Goal: Transaction & Acquisition: Book appointment/travel/reservation

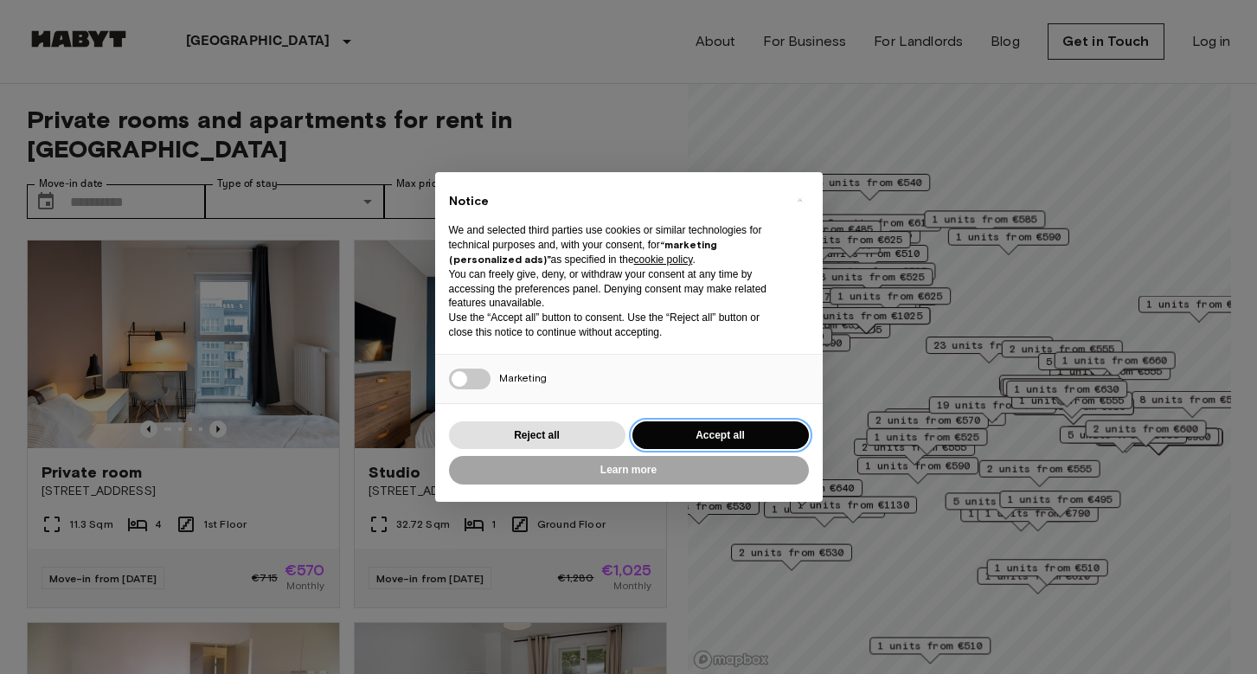
click at [681, 434] on button "Accept all" at bounding box center [721, 435] width 177 height 29
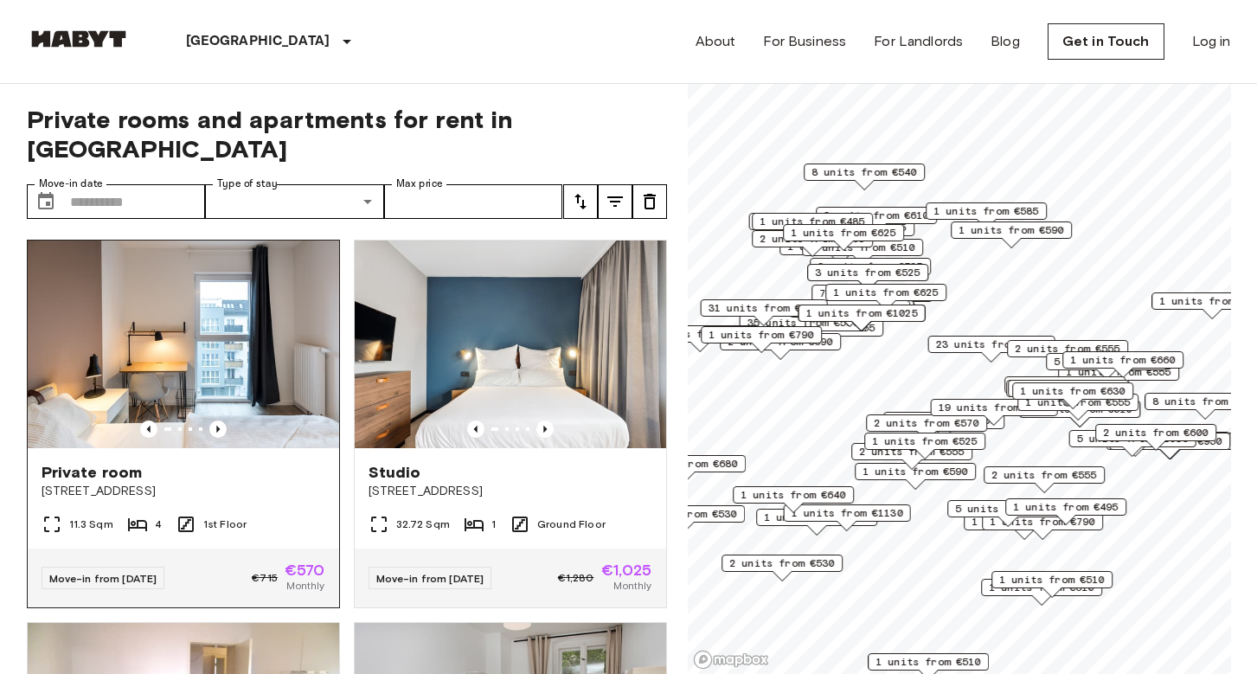
click at [320, 337] on img at bounding box center [184, 345] width 312 height 208
click at [433, 356] on img at bounding box center [511, 345] width 312 height 208
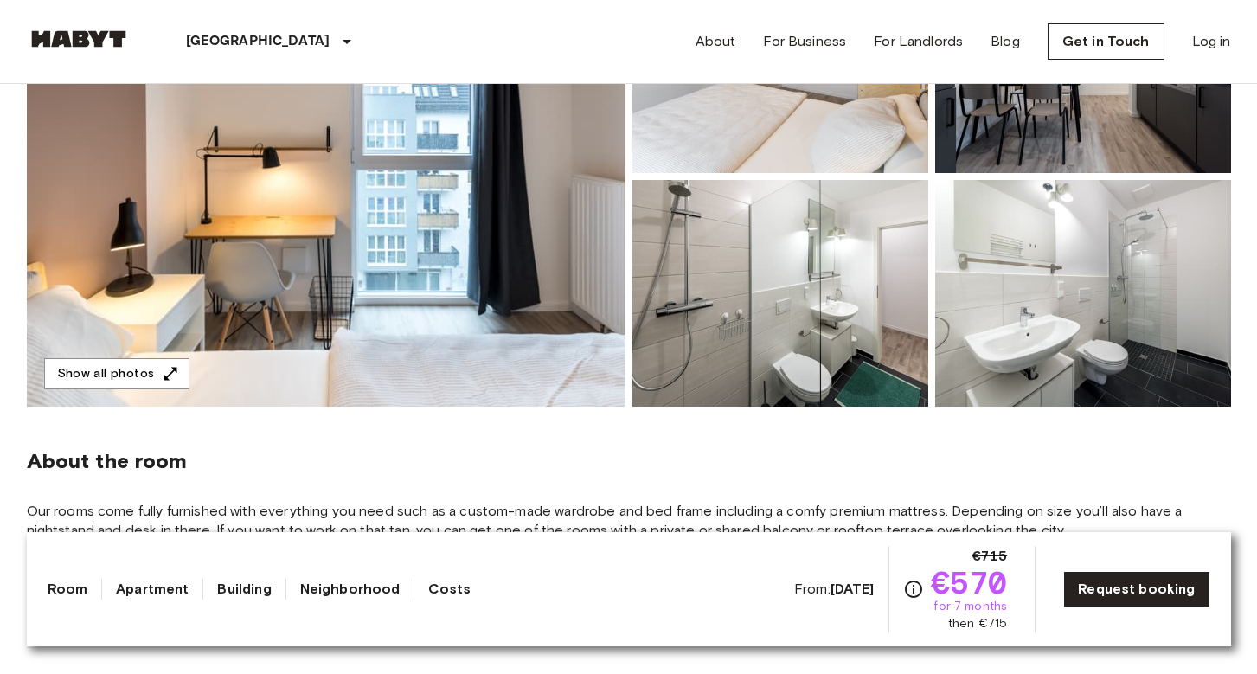
scroll to position [265, 0]
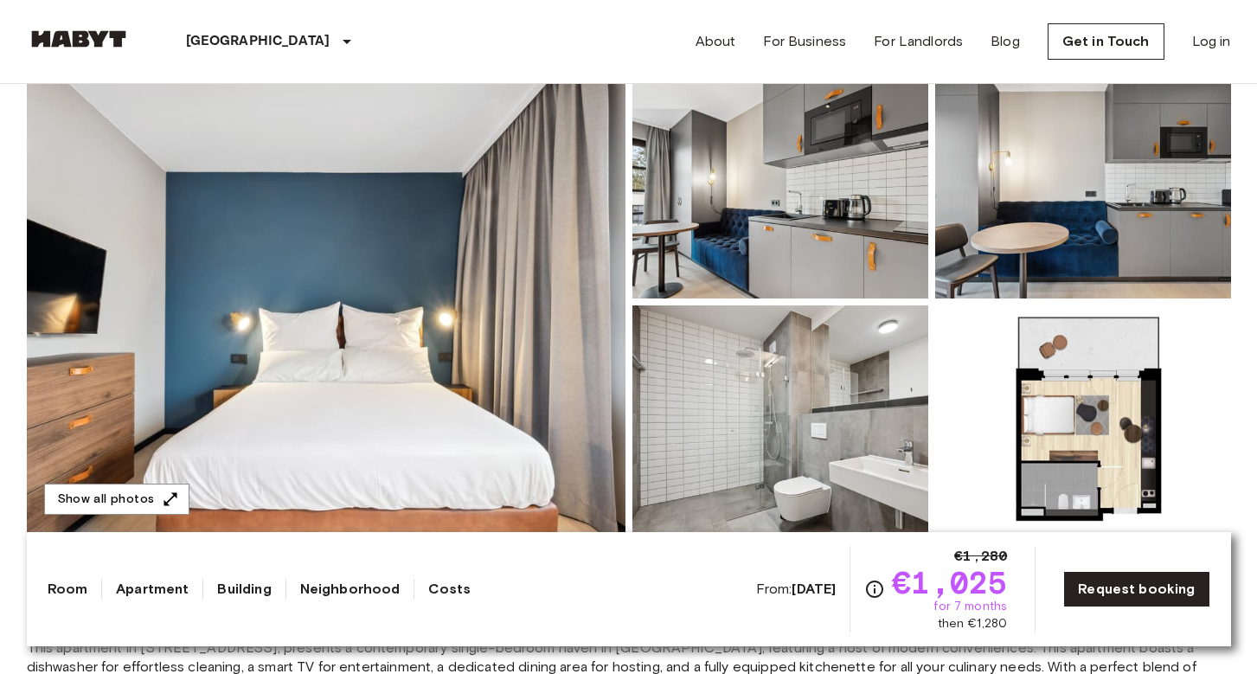
scroll to position [170, 0]
click at [162, 501] on icon "button" at bounding box center [170, 499] width 17 height 17
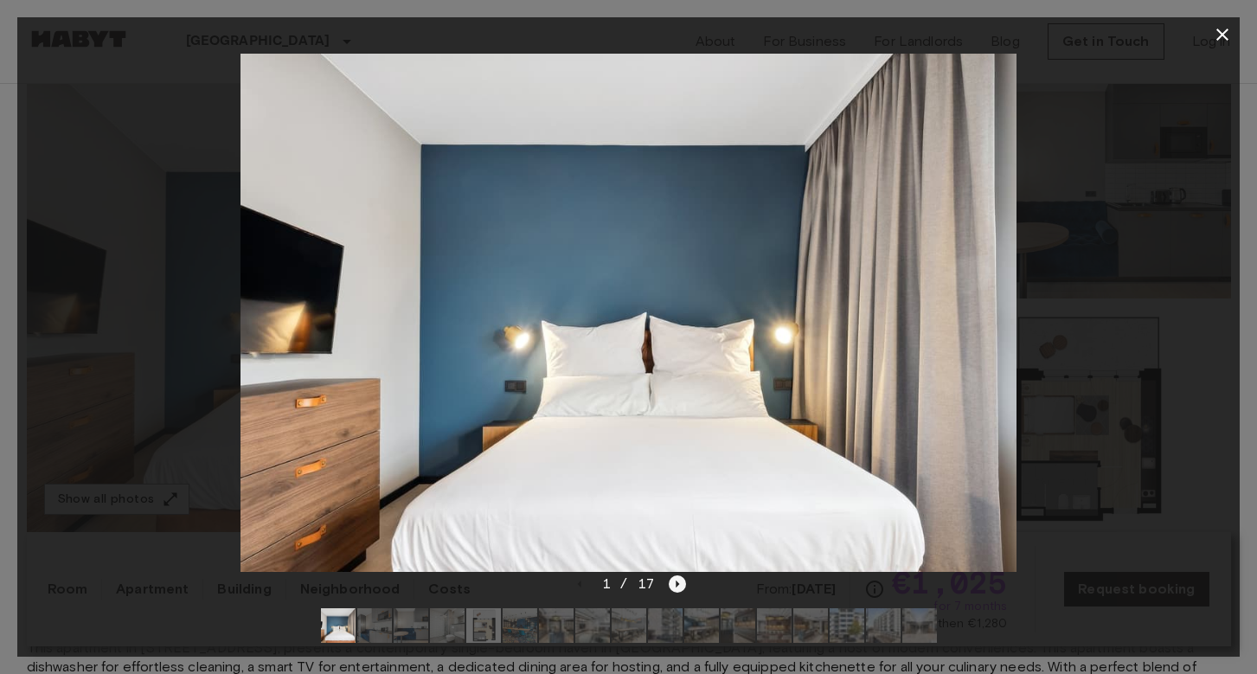
click at [678, 584] on icon "Next image" at bounding box center [677, 584] width 3 height 7
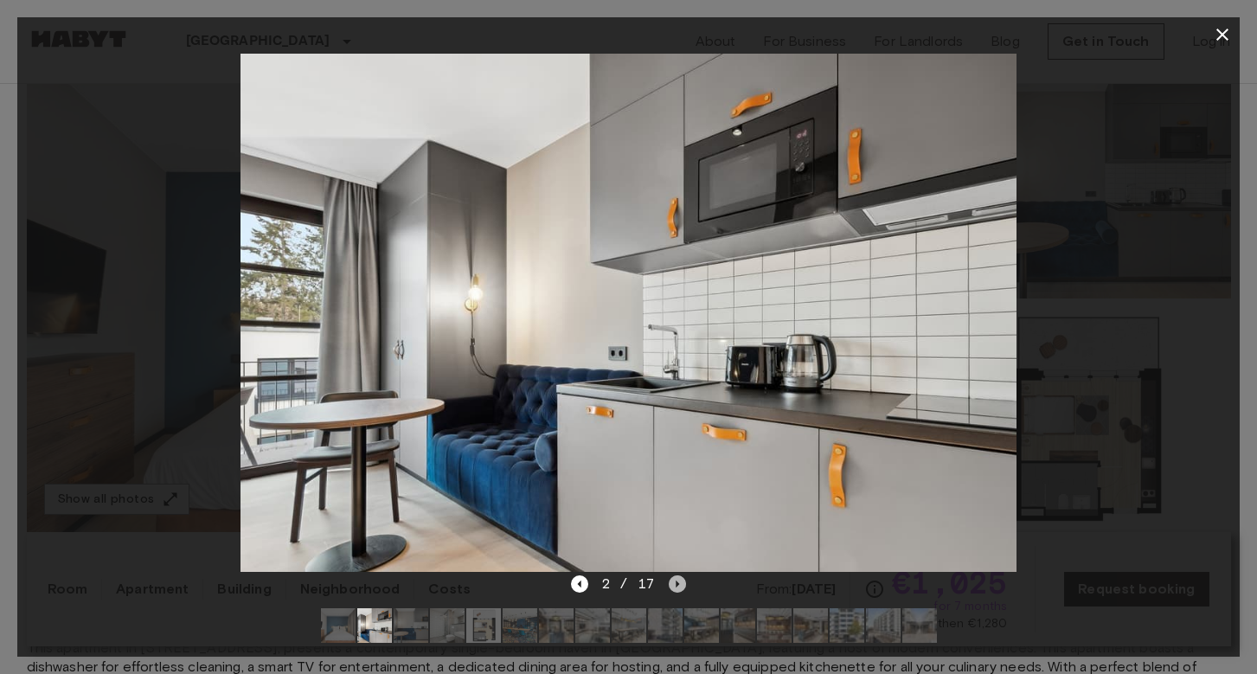
click at [678, 584] on icon "Next image" at bounding box center [677, 584] width 3 height 7
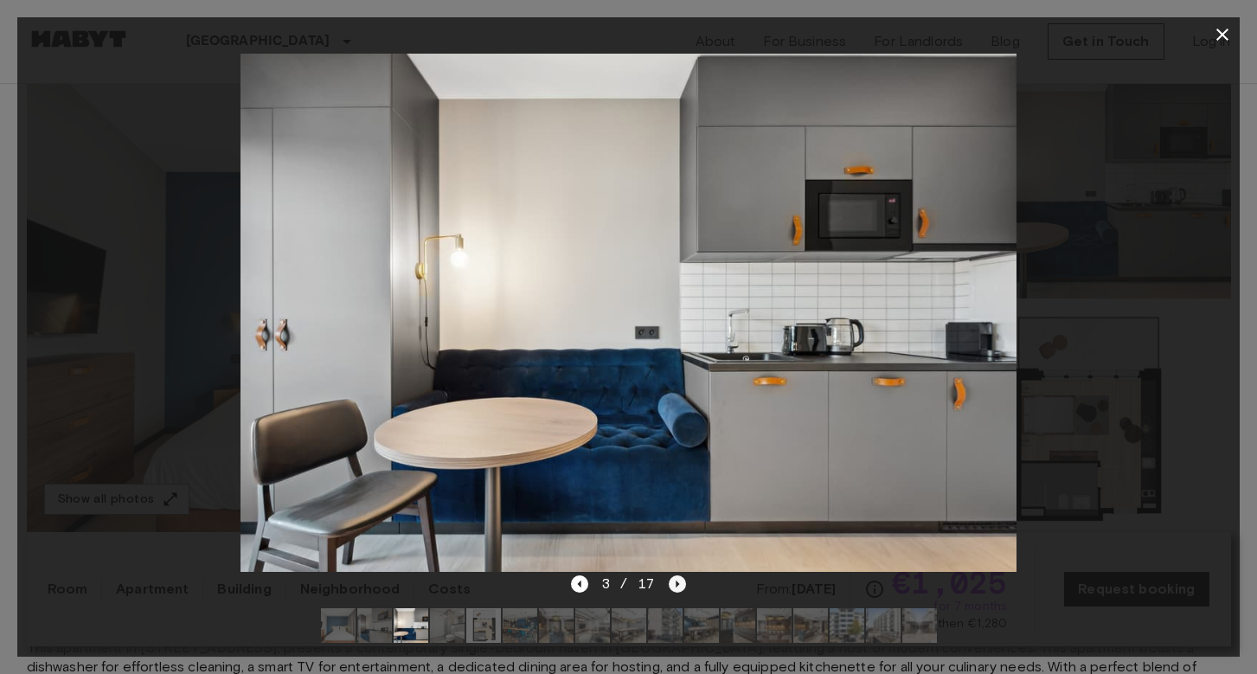
click at [678, 584] on icon "Next image" at bounding box center [677, 584] width 3 height 7
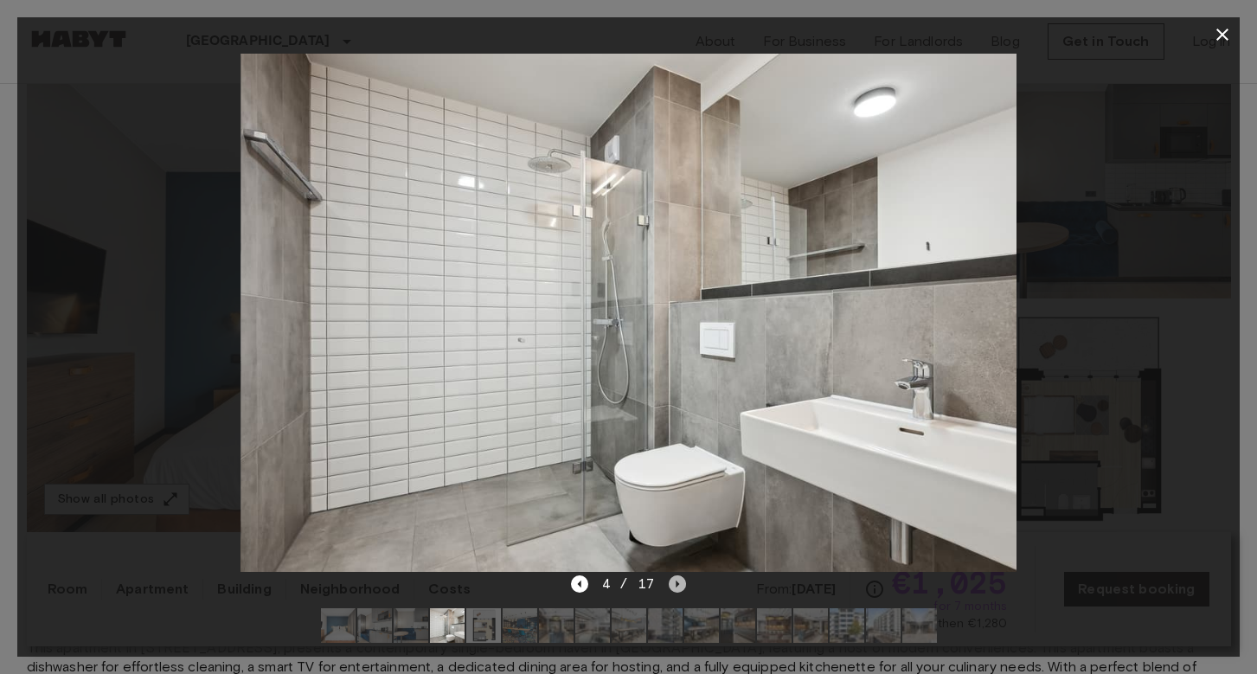
click at [678, 584] on icon "Next image" at bounding box center [677, 584] width 3 height 7
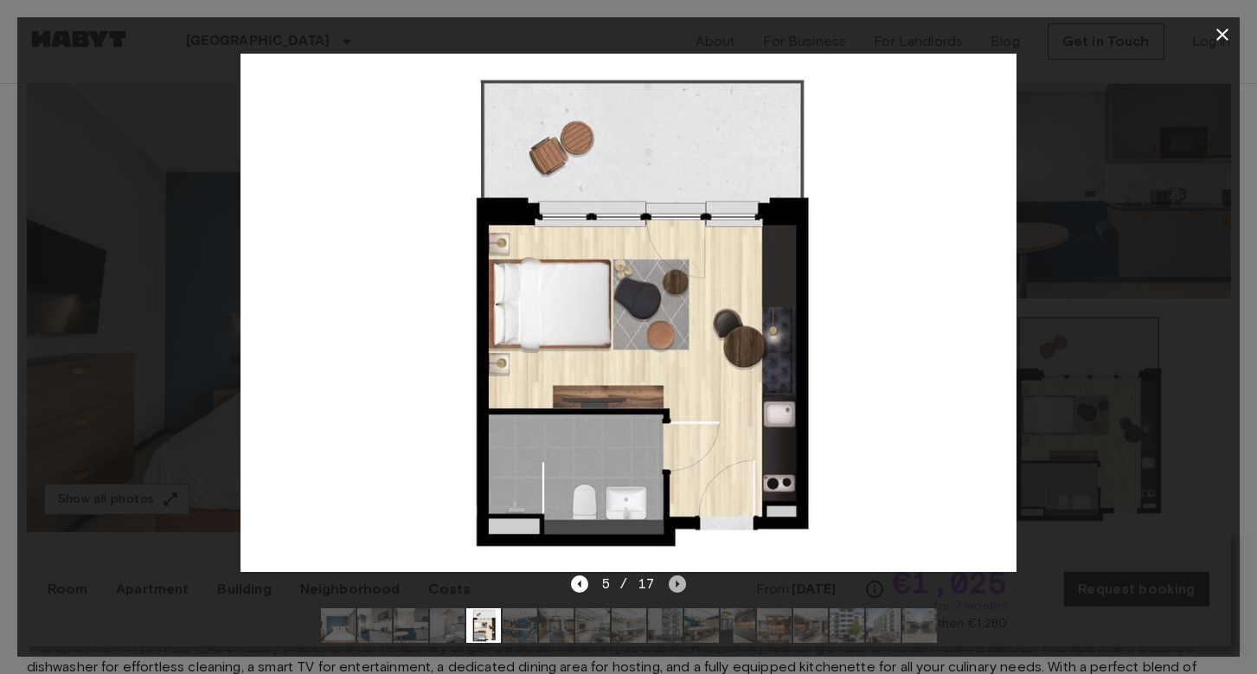
click at [678, 584] on icon "Next image" at bounding box center [677, 584] width 3 height 7
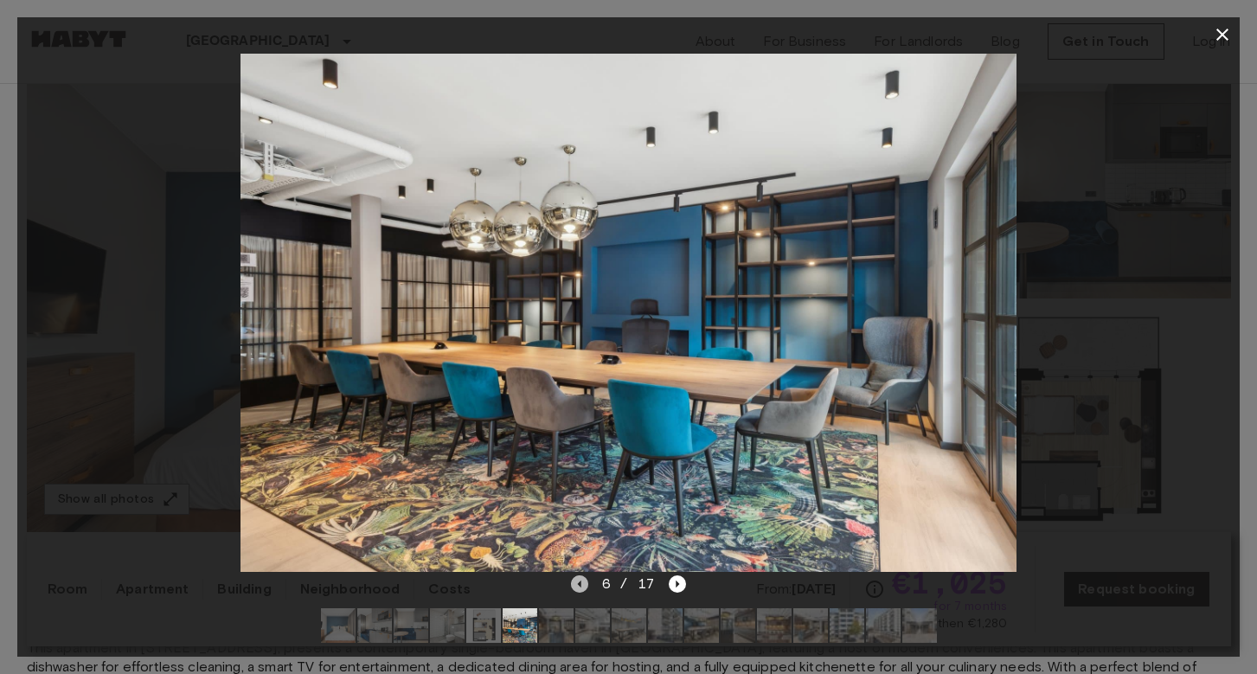
click at [585, 587] on icon "Previous image" at bounding box center [579, 584] width 17 height 17
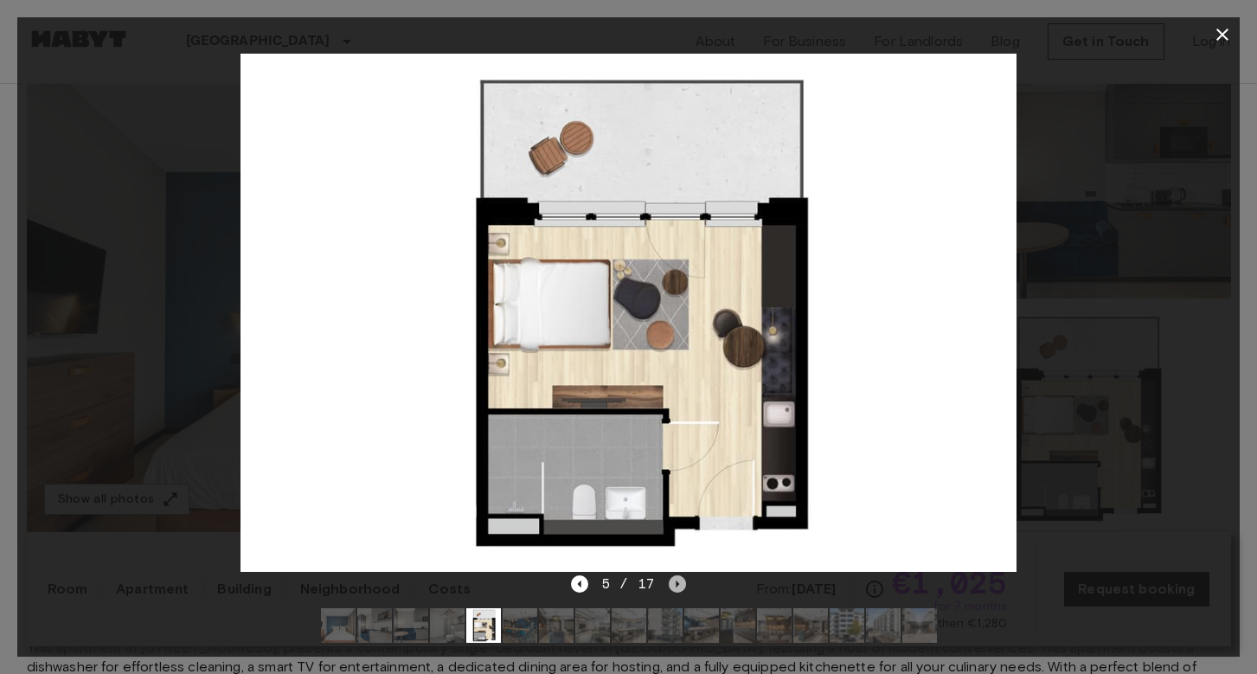
click at [678, 581] on icon "Next image" at bounding box center [677, 584] width 17 height 17
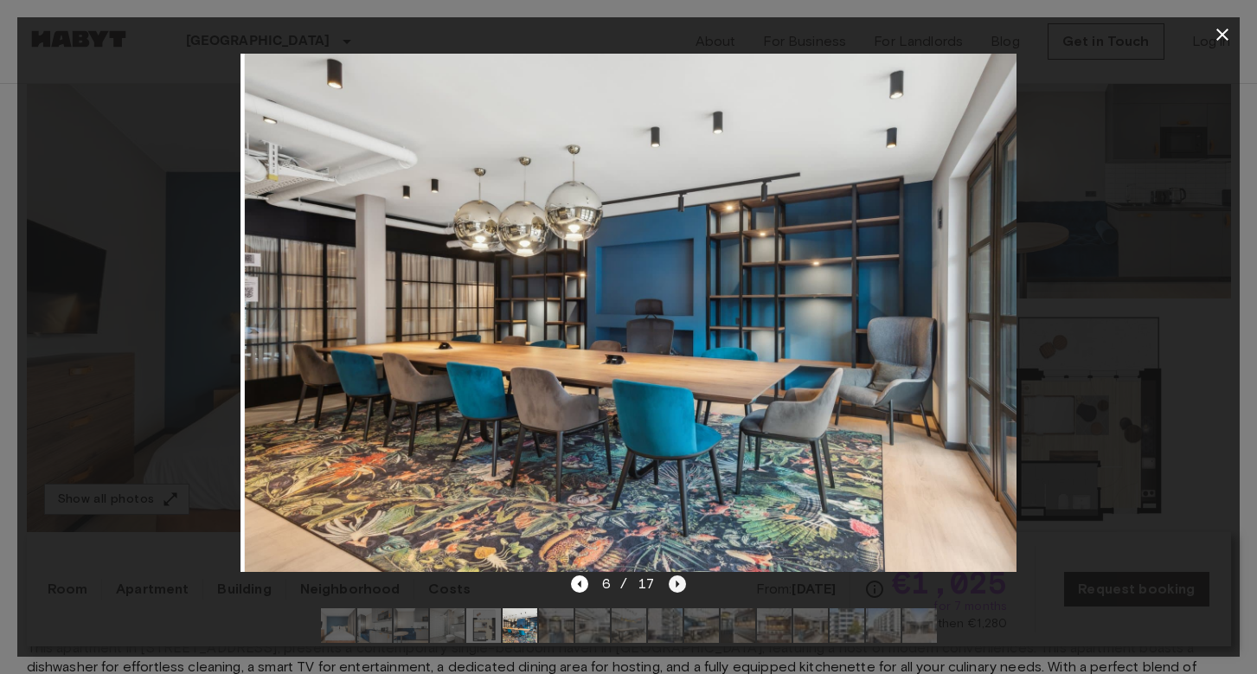
click at [678, 581] on icon "Next image" at bounding box center [677, 584] width 17 height 17
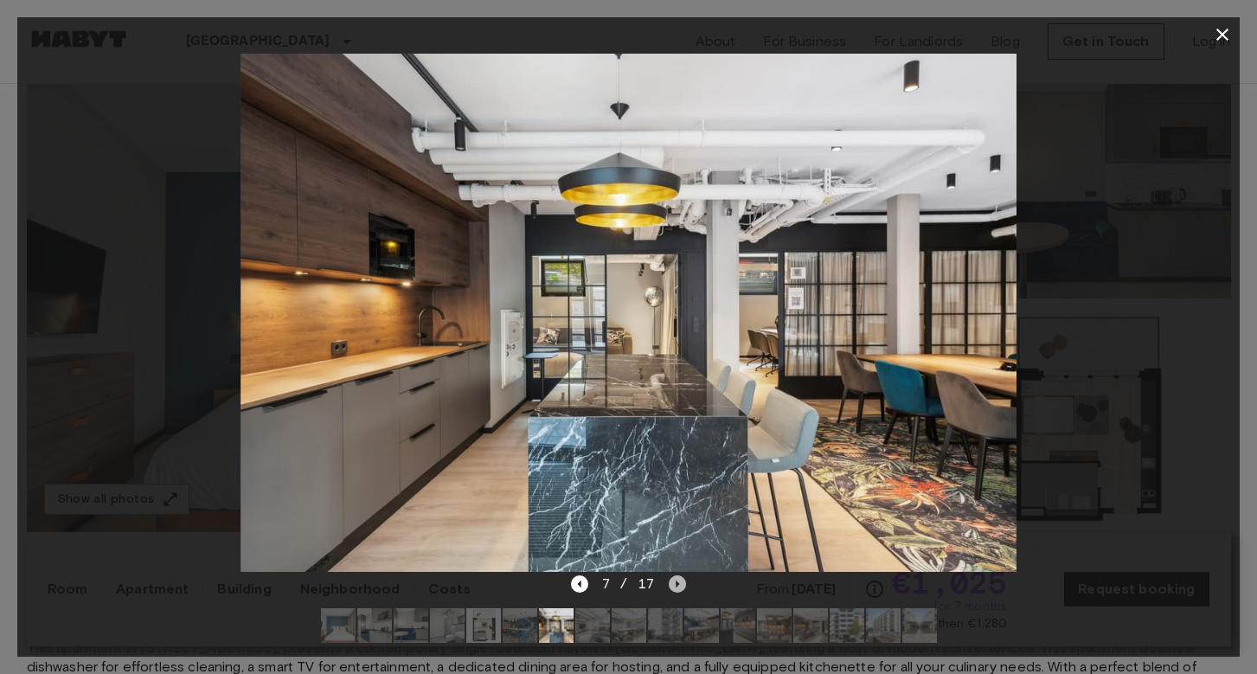
click at [678, 581] on icon "Next image" at bounding box center [677, 584] width 17 height 17
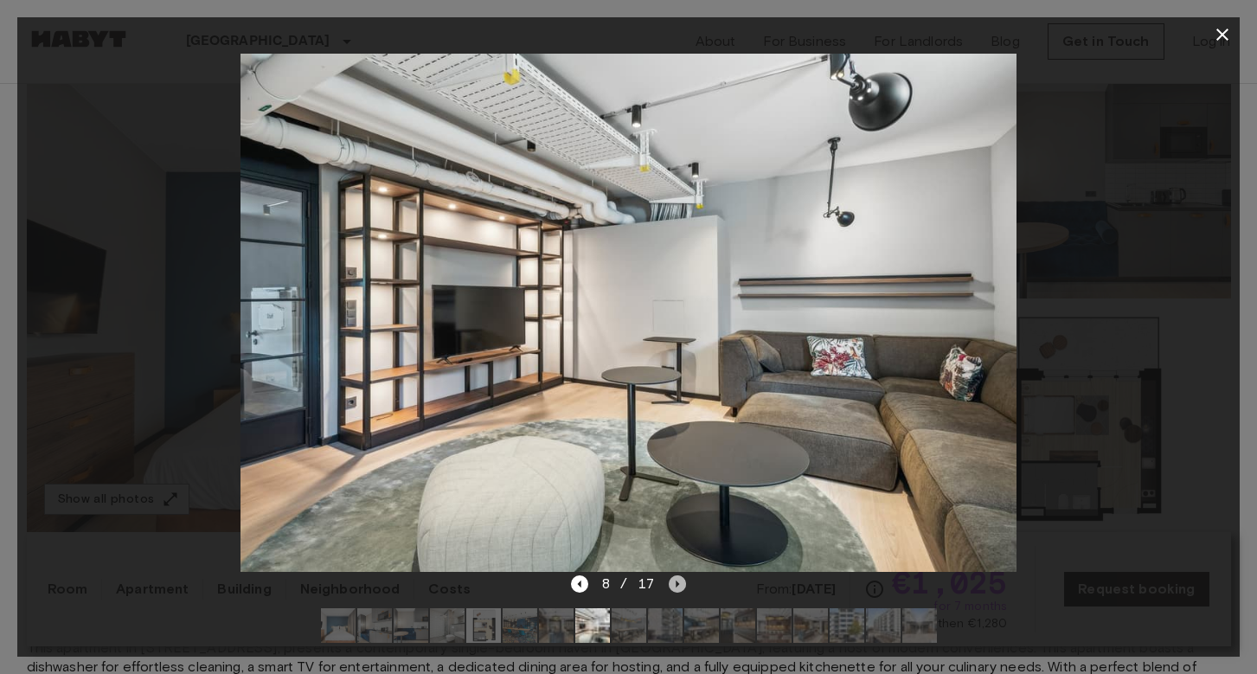
click at [679, 578] on icon "Next image" at bounding box center [677, 584] width 17 height 17
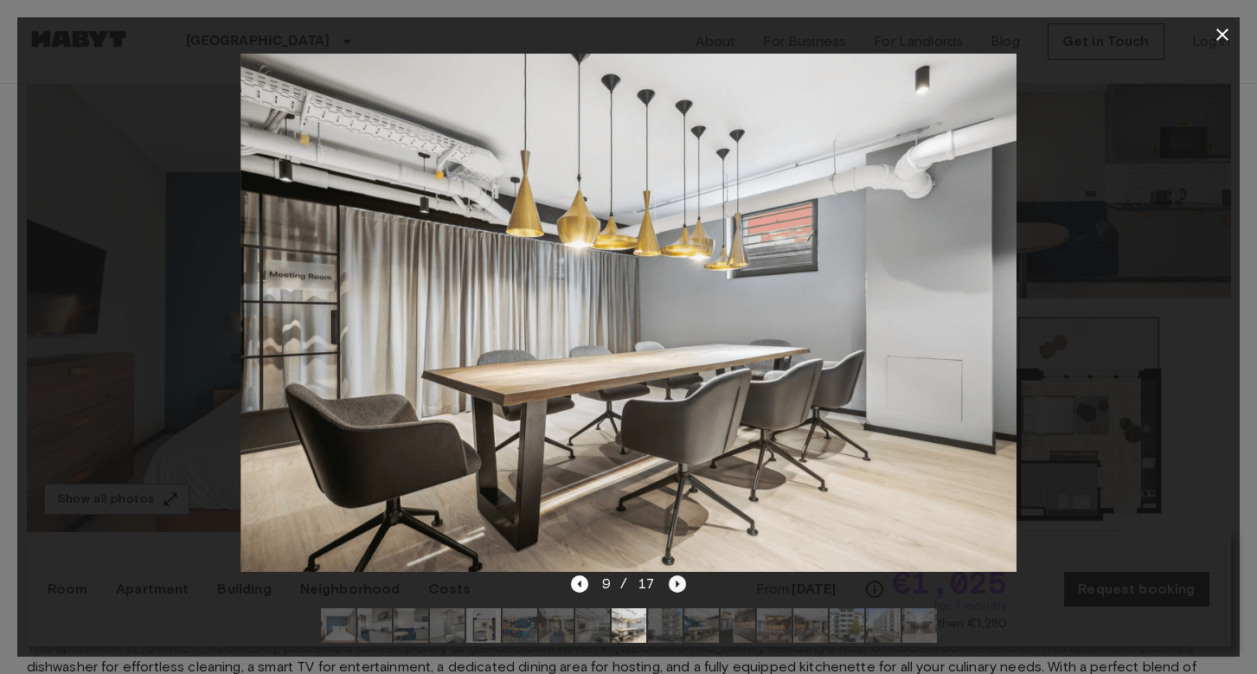
click at [679, 578] on icon "Next image" at bounding box center [677, 584] width 17 height 17
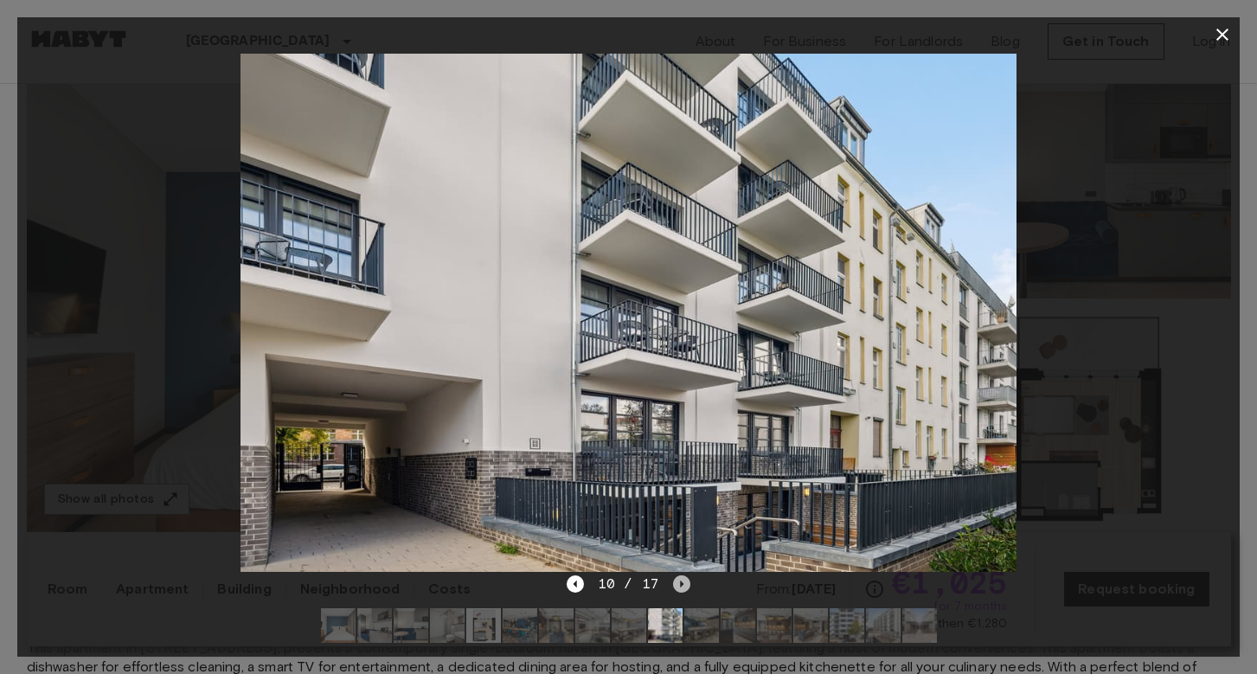
click at [679, 578] on icon "Next image" at bounding box center [681, 584] width 17 height 17
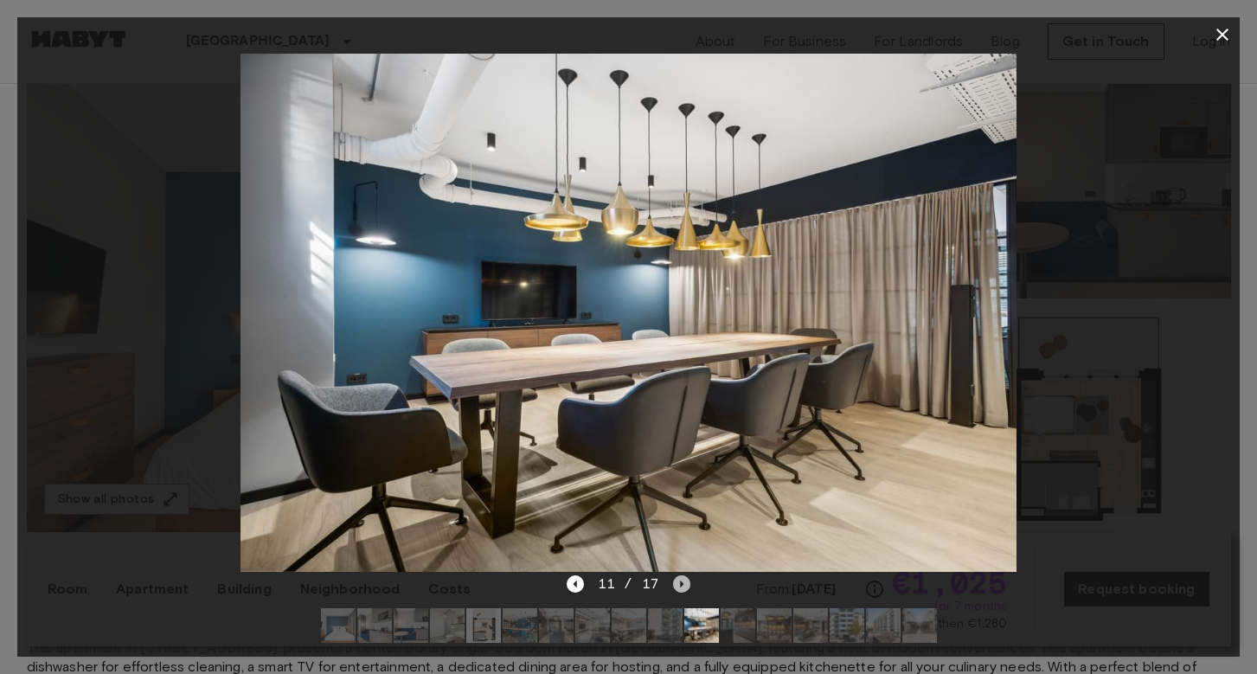
click at [680, 588] on icon "Next image" at bounding box center [681, 584] width 17 height 17
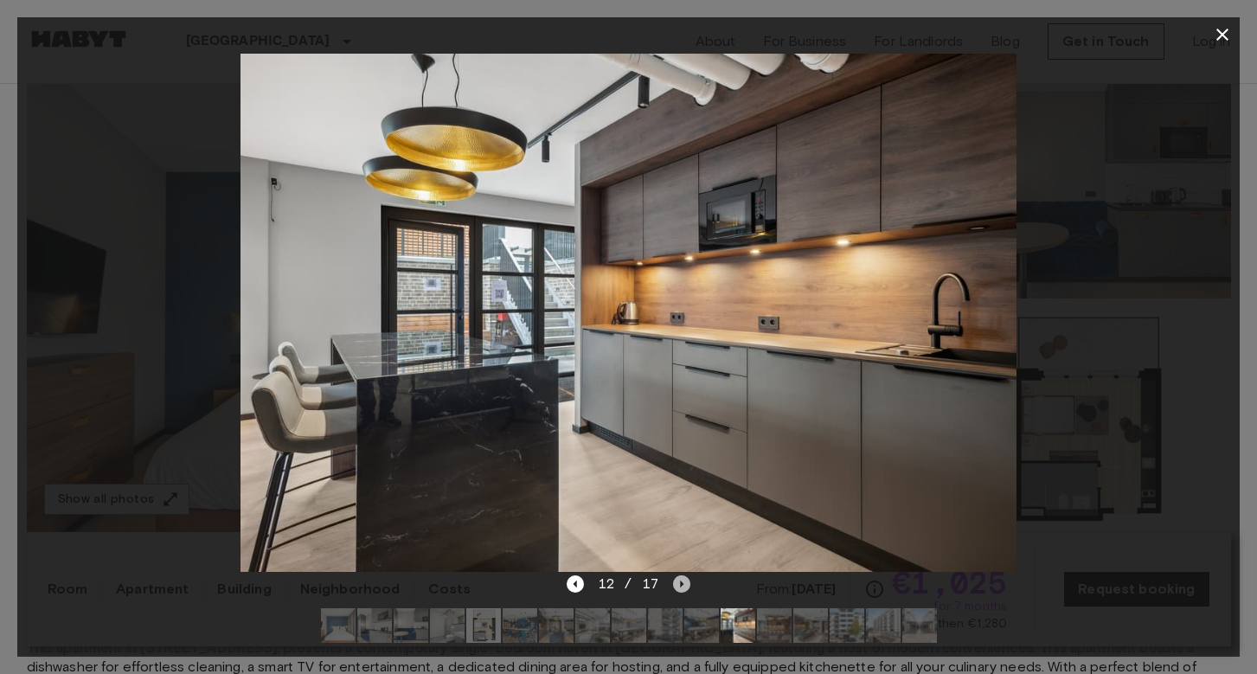
click at [680, 588] on icon "Next image" at bounding box center [681, 584] width 17 height 17
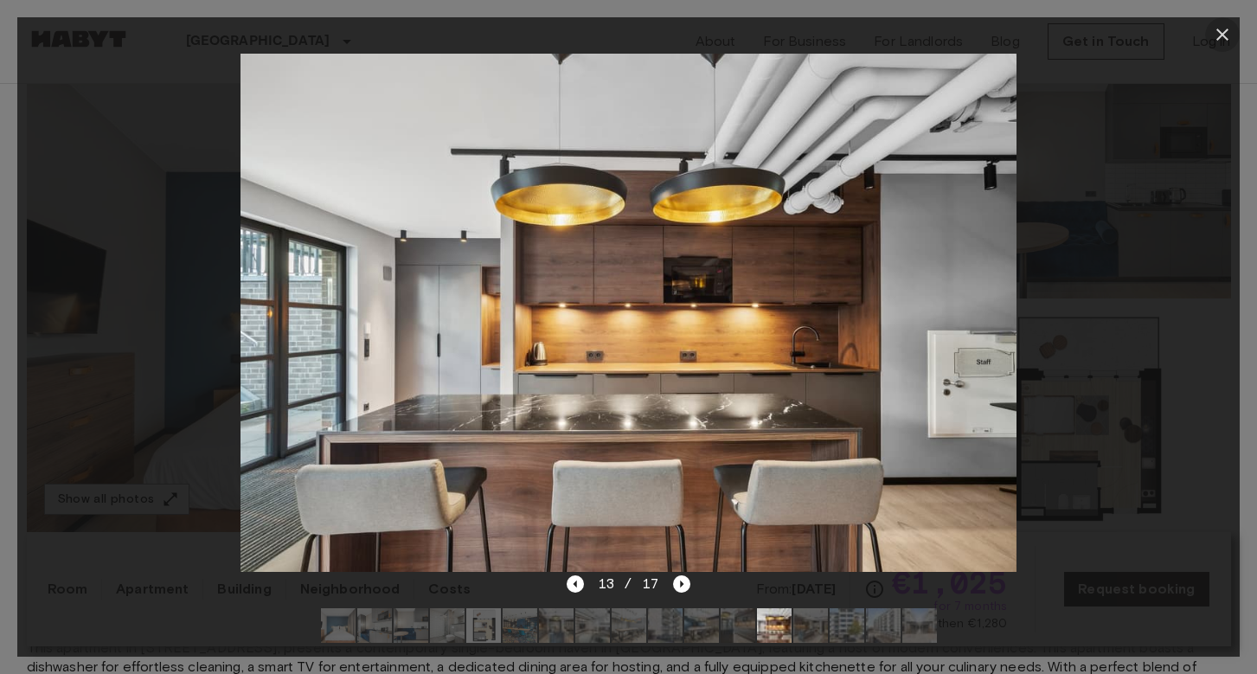
click at [1225, 35] on icon "button" at bounding box center [1222, 34] width 21 height 21
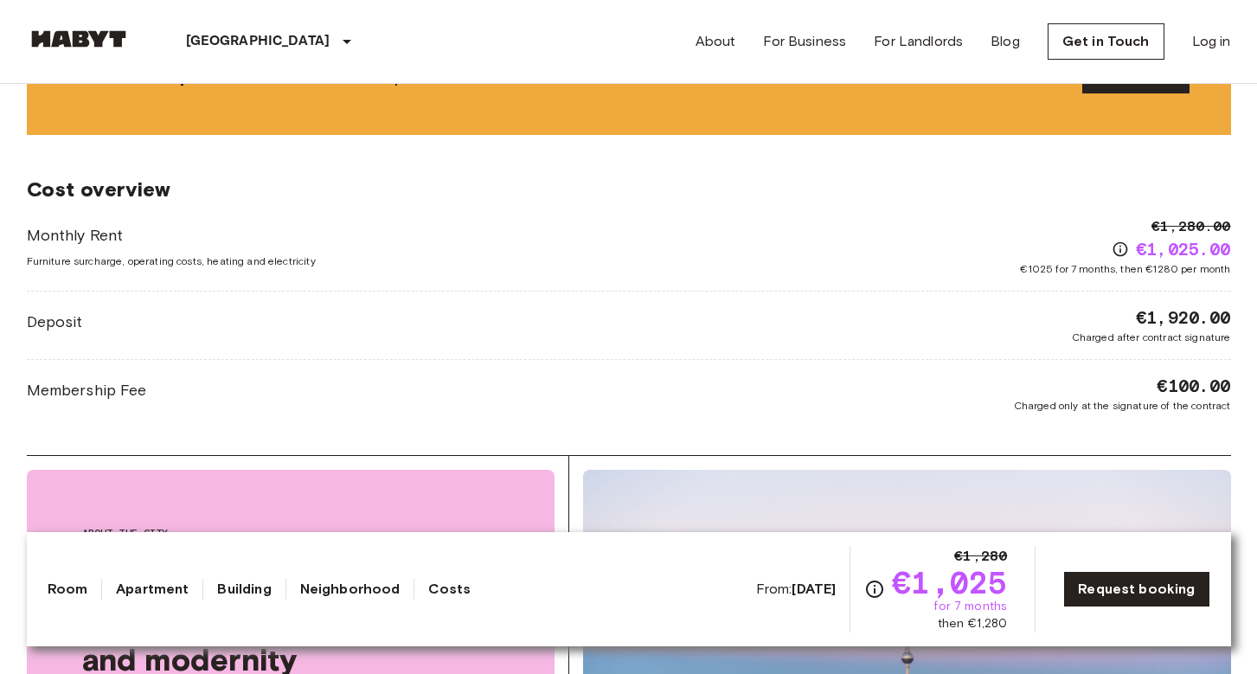
scroll to position [2186, 0]
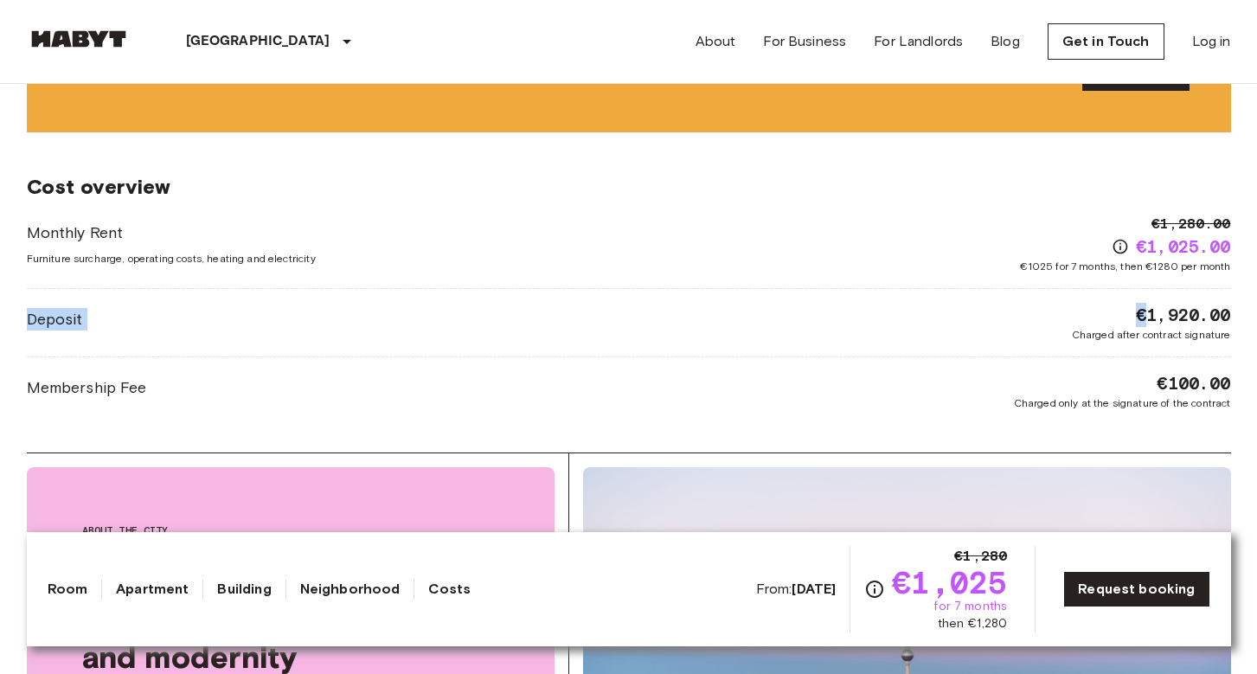
drag, startPoint x: 1145, startPoint y: 318, endPoint x: 727, endPoint y: 359, distance: 420.0
click at [727, 359] on div "Monthly Rent Furniture surcharge, operating costs, heating and electricity €1,2…" at bounding box center [629, 312] width 1205 height 197
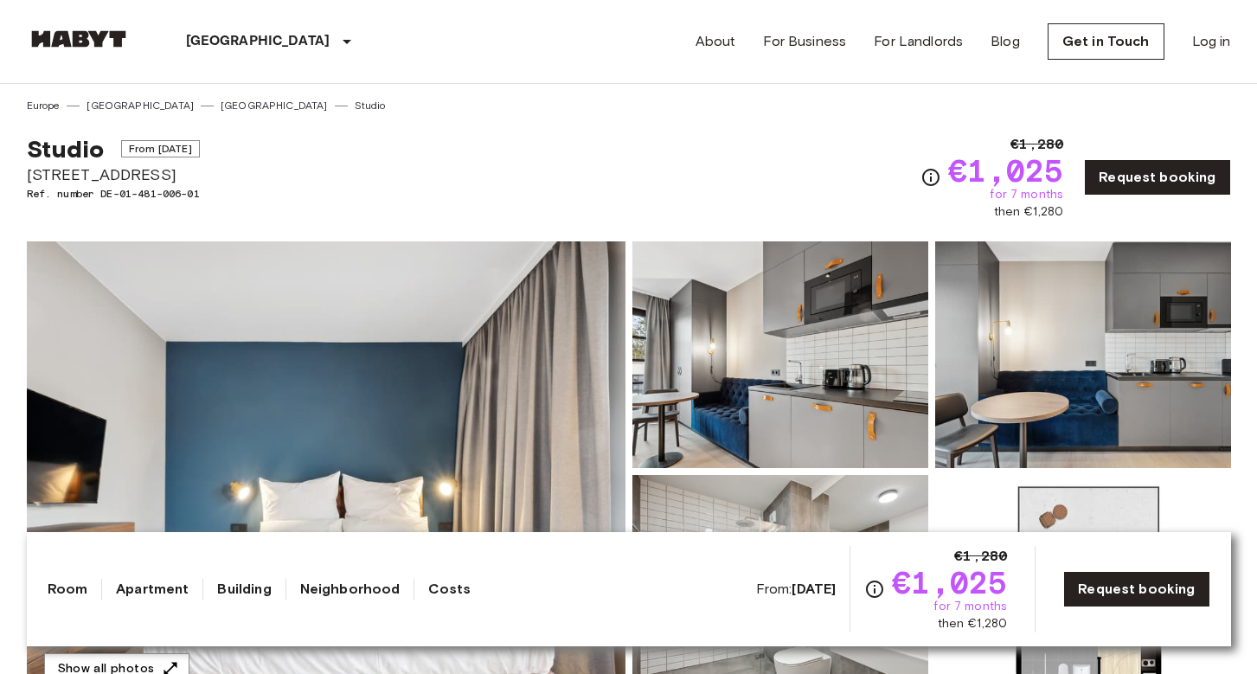
scroll to position [0, 0]
click at [1102, 40] on link "Get in Touch" at bounding box center [1106, 41] width 117 height 36
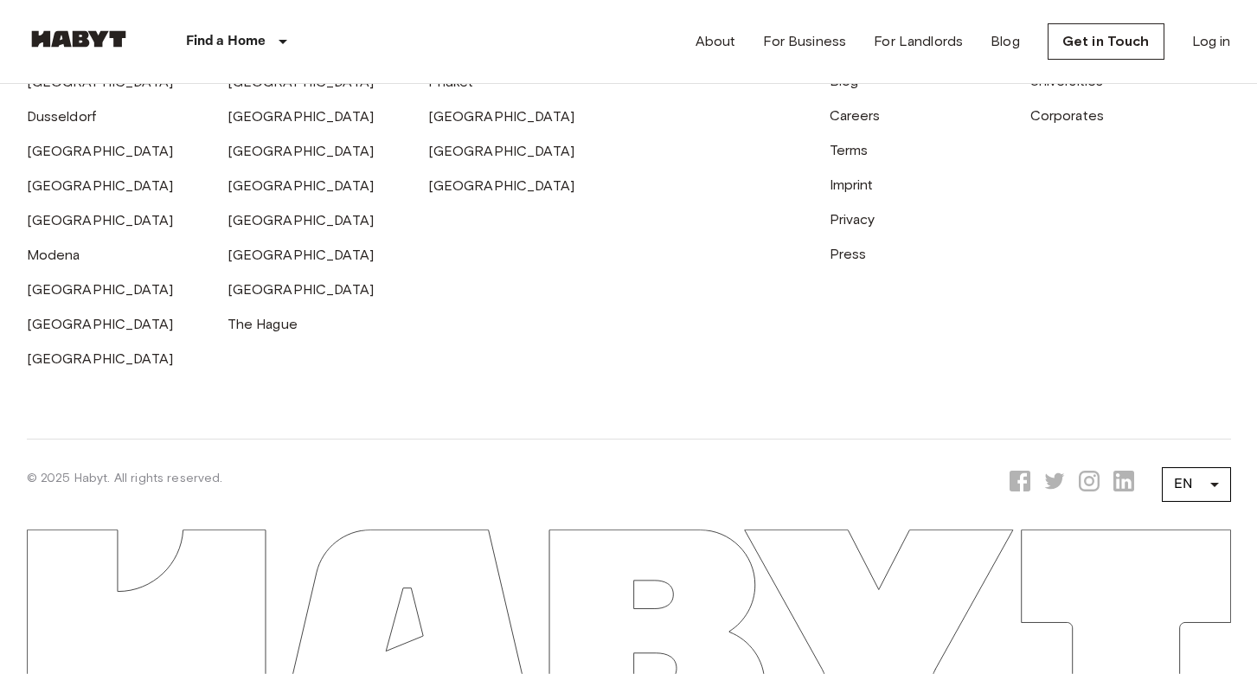
scroll to position [809, 0]
click at [1090, 486] on icon "Opens a new tab to Habyt Instagram page" at bounding box center [1089, 483] width 21 height 21
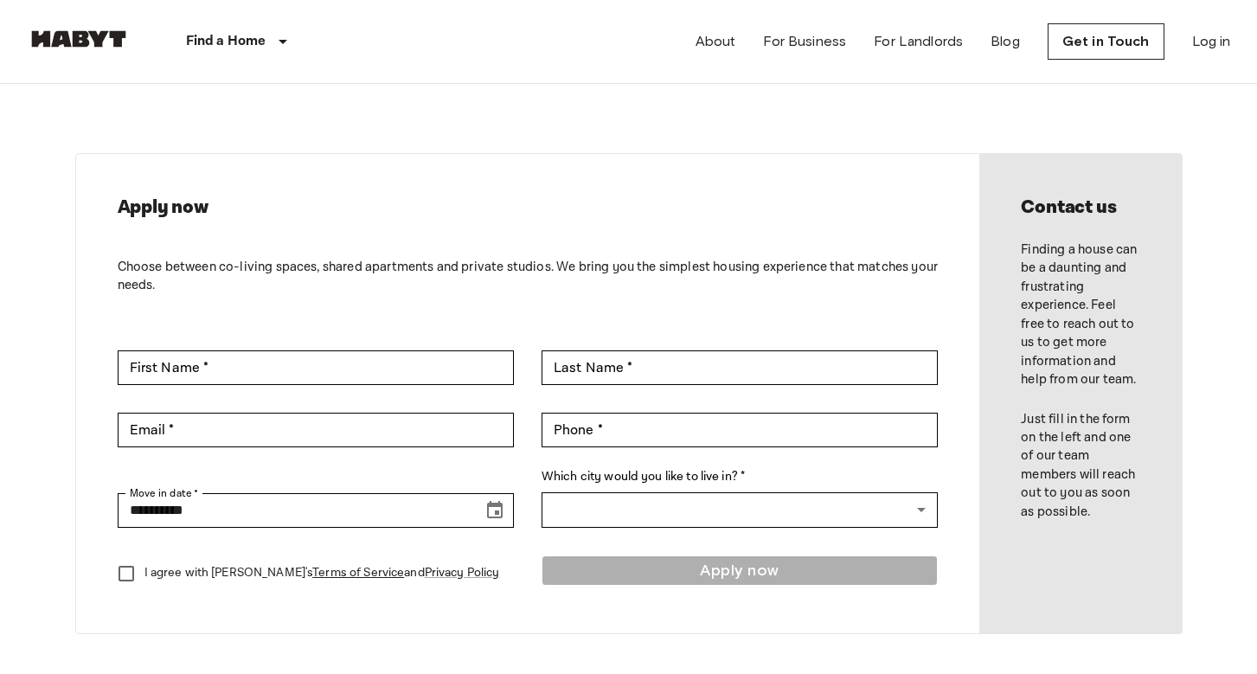
scroll to position [0, 0]
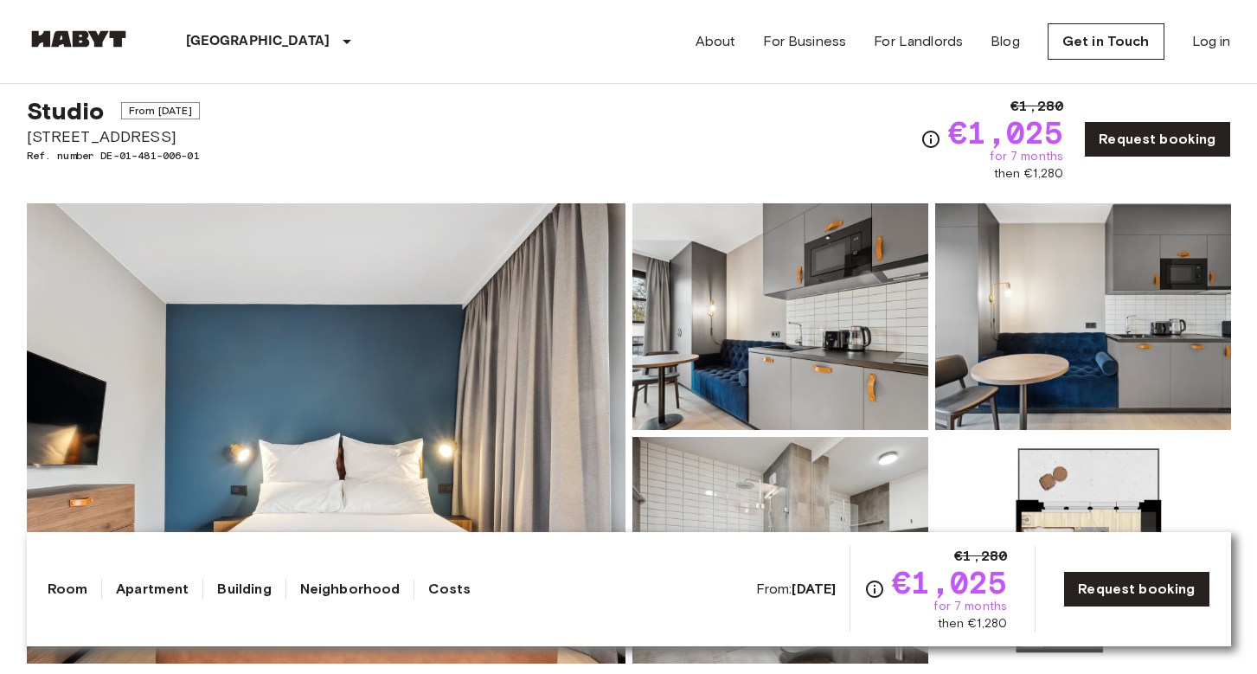
scroll to position [28, 0]
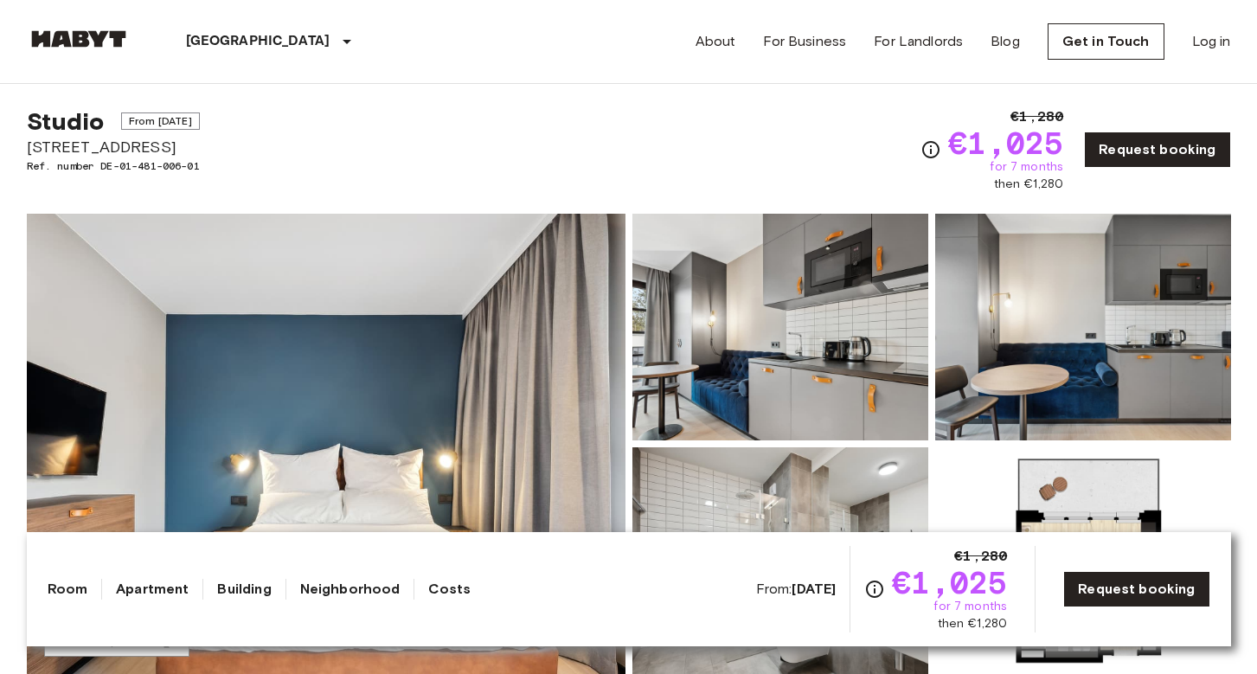
click at [200, 125] on span "From Aug 21 2025" at bounding box center [160, 121] width 79 height 17
click at [93, 174] on div "Studio From Aug 21 2025 Fischerstraße 10 Ref. number DE-01-481-006-01" at bounding box center [113, 149] width 173 height 87
